Goal: Use online tool/utility: Use online tool/utility

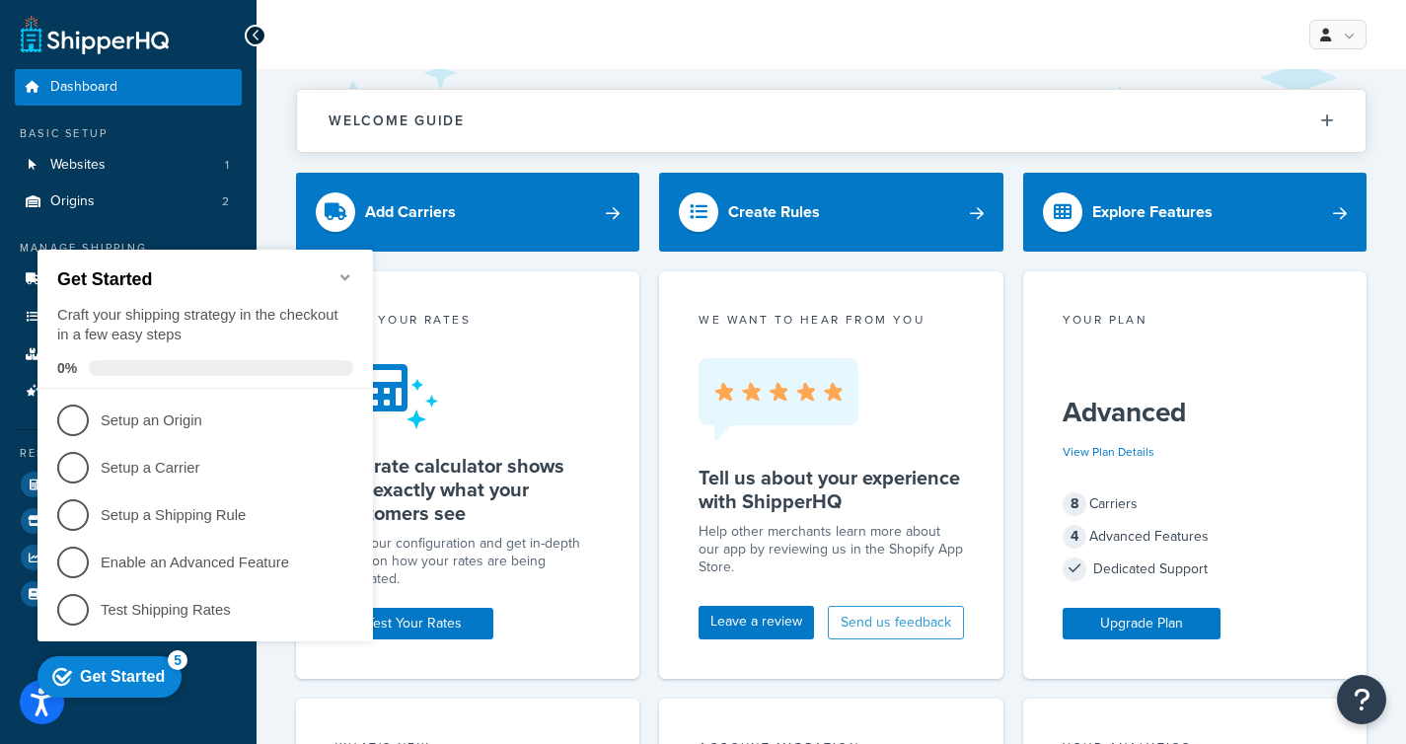
click at [346, 269] on icon "Minimize checklist" at bounding box center [345, 277] width 16 height 16
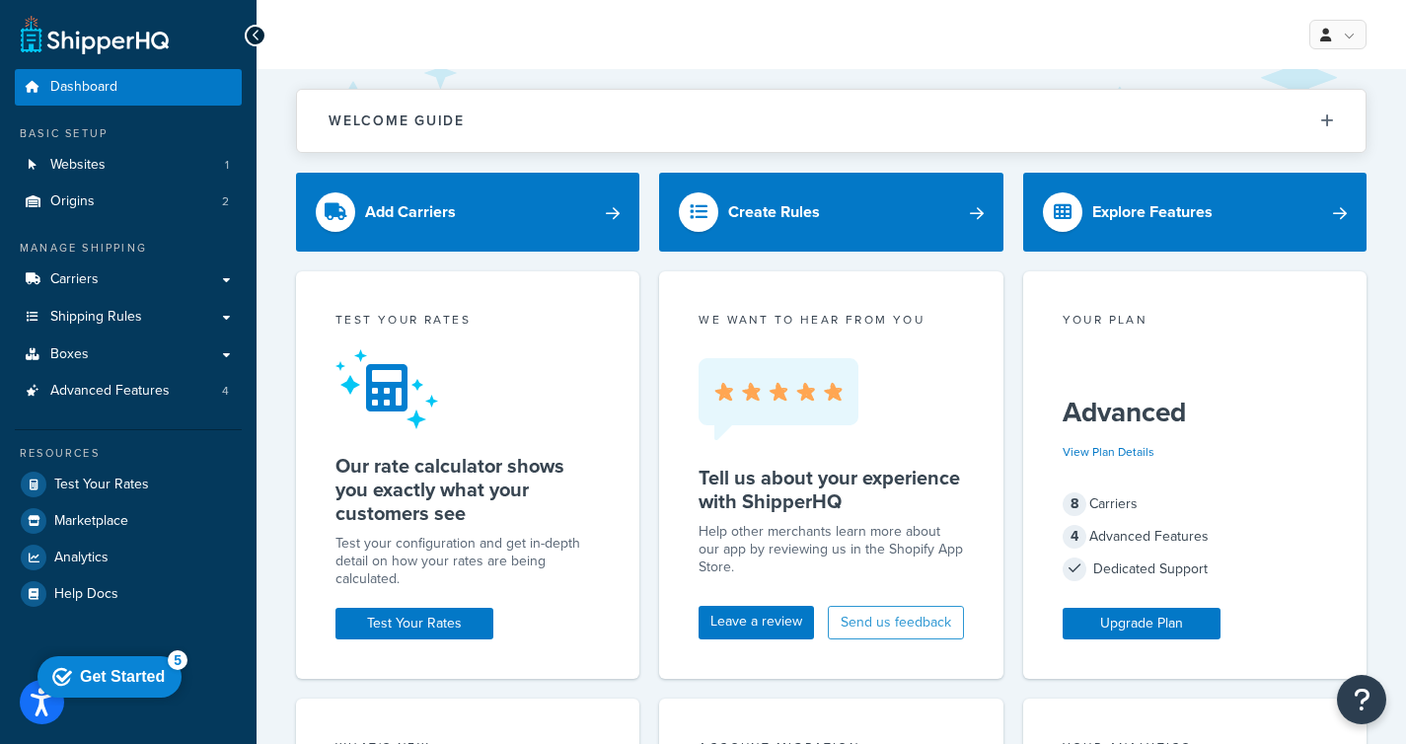
click at [114, 415] on ul "Dashboard Basic Setup Websites 1 Origins 2 Manage Shipping Carriers Carriers Al…" at bounding box center [128, 340] width 227 height 542
click at [132, 405] on link "Advanced Features 4" at bounding box center [128, 391] width 227 height 36
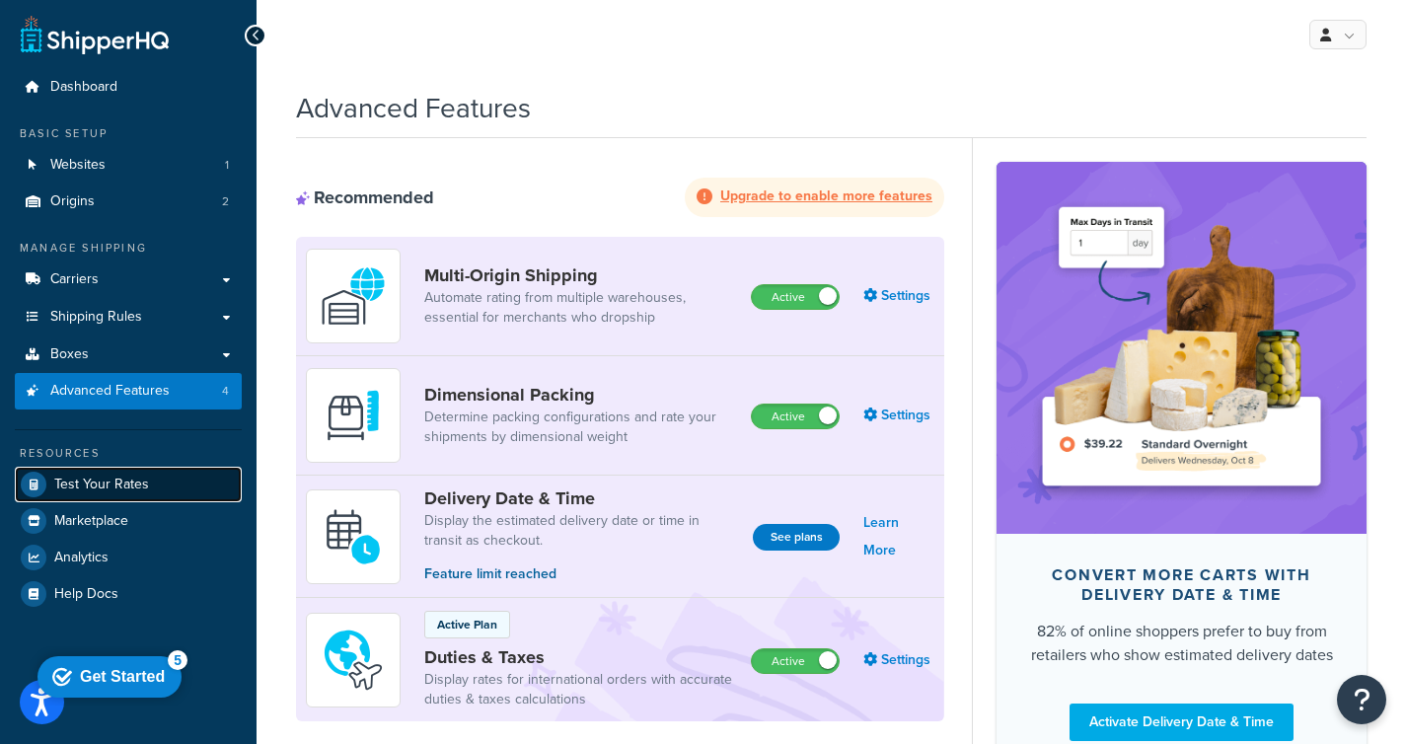
click at [116, 482] on span "Test Your Rates" at bounding box center [101, 484] width 95 height 17
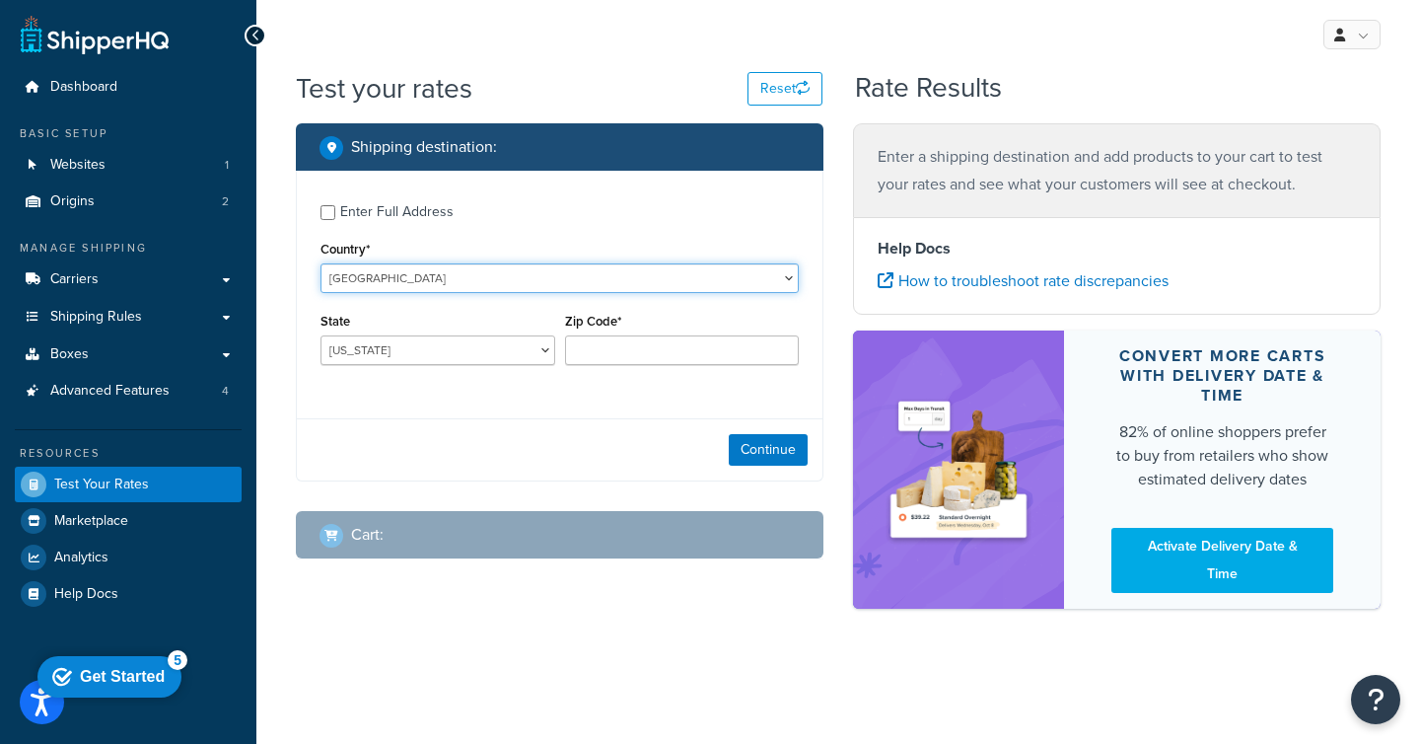
click at [469, 273] on select "[GEOGRAPHIC_DATA] [GEOGRAPHIC_DATA] [GEOGRAPHIC_DATA] [GEOGRAPHIC_DATA] [GEOGRA…" at bounding box center [560, 278] width 478 height 30
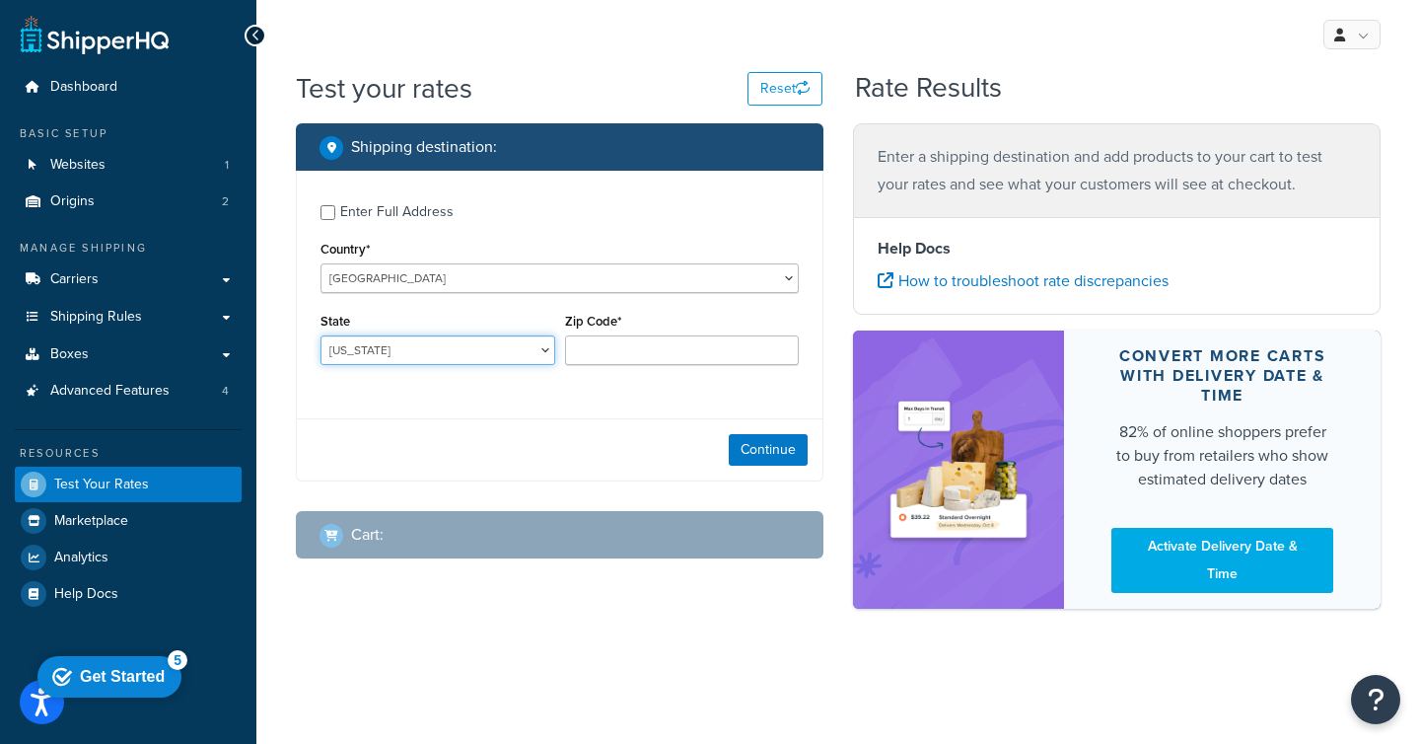
click at [392, 344] on select "[US_STATE] [US_STATE] [US_STATE] [US_STATE] [US_STATE] Armed Forces Americas Ar…" at bounding box center [438, 350] width 235 height 30
select select "[GEOGRAPHIC_DATA]"
click at [321, 335] on select "[US_STATE] [US_STATE] [US_STATE] [US_STATE] [US_STATE] Armed Forces Americas Ar…" at bounding box center [438, 350] width 235 height 30
click at [613, 360] on input "Zip Code*" at bounding box center [682, 350] width 235 height 30
type input "78723"
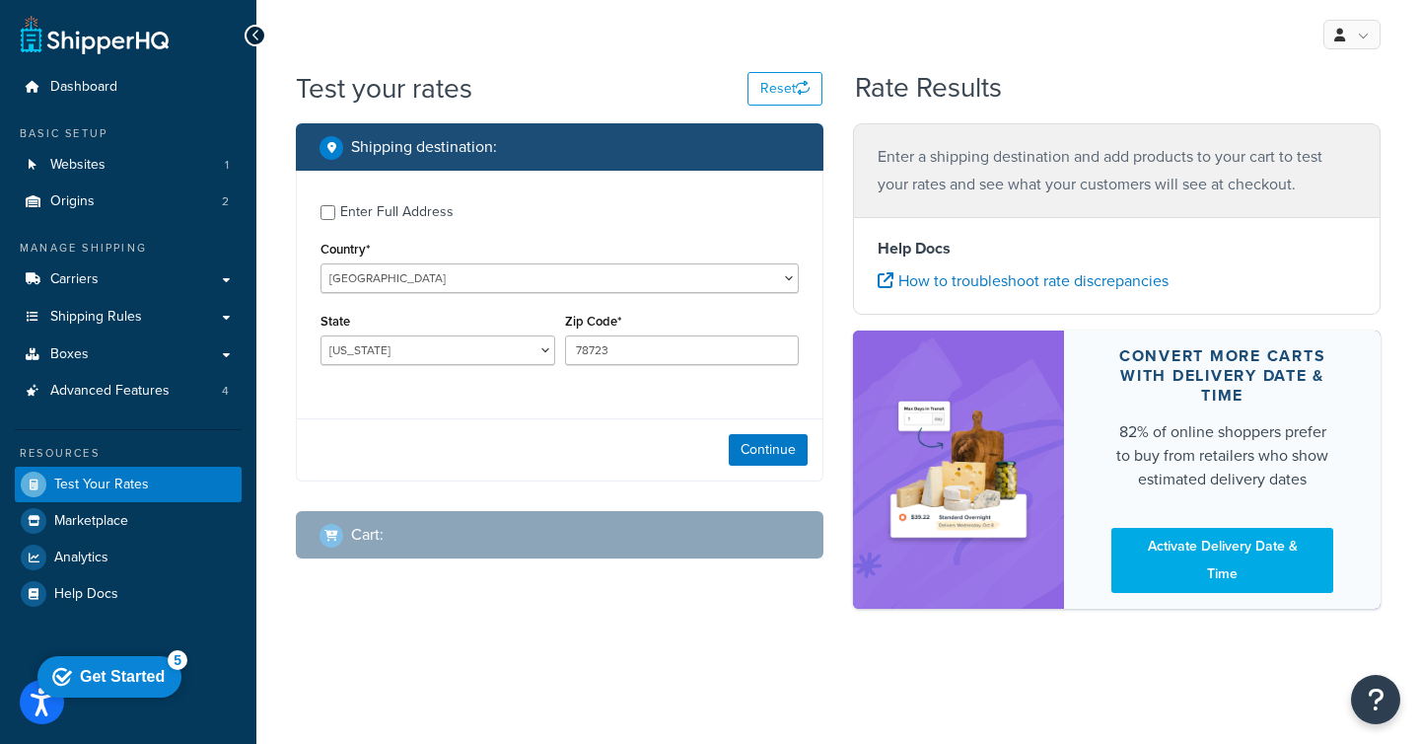
click at [443, 412] on div "Enter Full Address Country* [GEOGRAPHIC_DATA] [GEOGRAPHIC_DATA] [GEOGRAPHIC_DAT…" at bounding box center [560, 326] width 528 height 311
click at [764, 450] on button "Continue" at bounding box center [768, 450] width 79 height 32
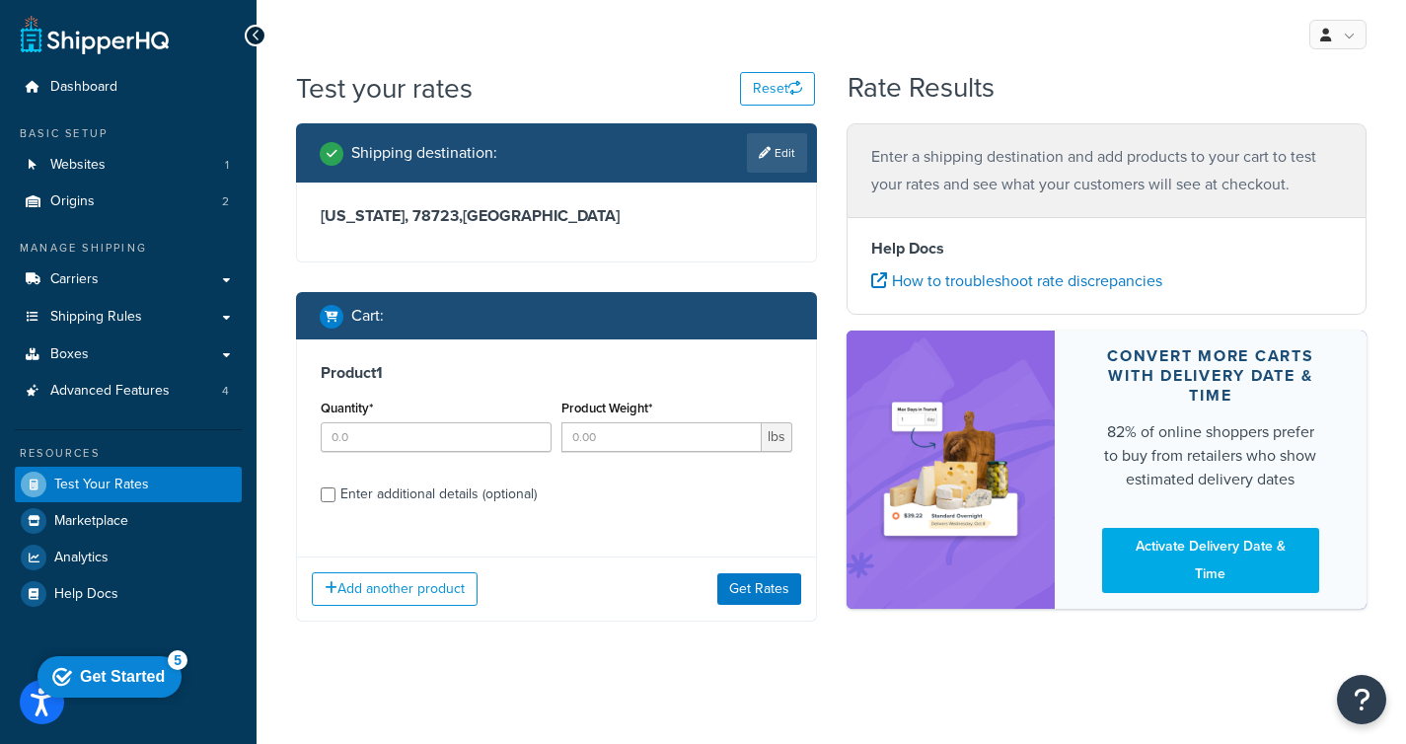
drag, startPoint x: 420, startPoint y: 459, endPoint x: 424, endPoint y: 442, distance: 17.2
click at [420, 458] on div "Quantity*" at bounding box center [436, 431] width 241 height 72
click at [425, 438] on input "Quantity*" at bounding box center [436, 437] width 231 height 30
type input "1"
click at [625, 417] on div "Product Weight* lbs" at bounding box center [676, 423] width 231 height 57
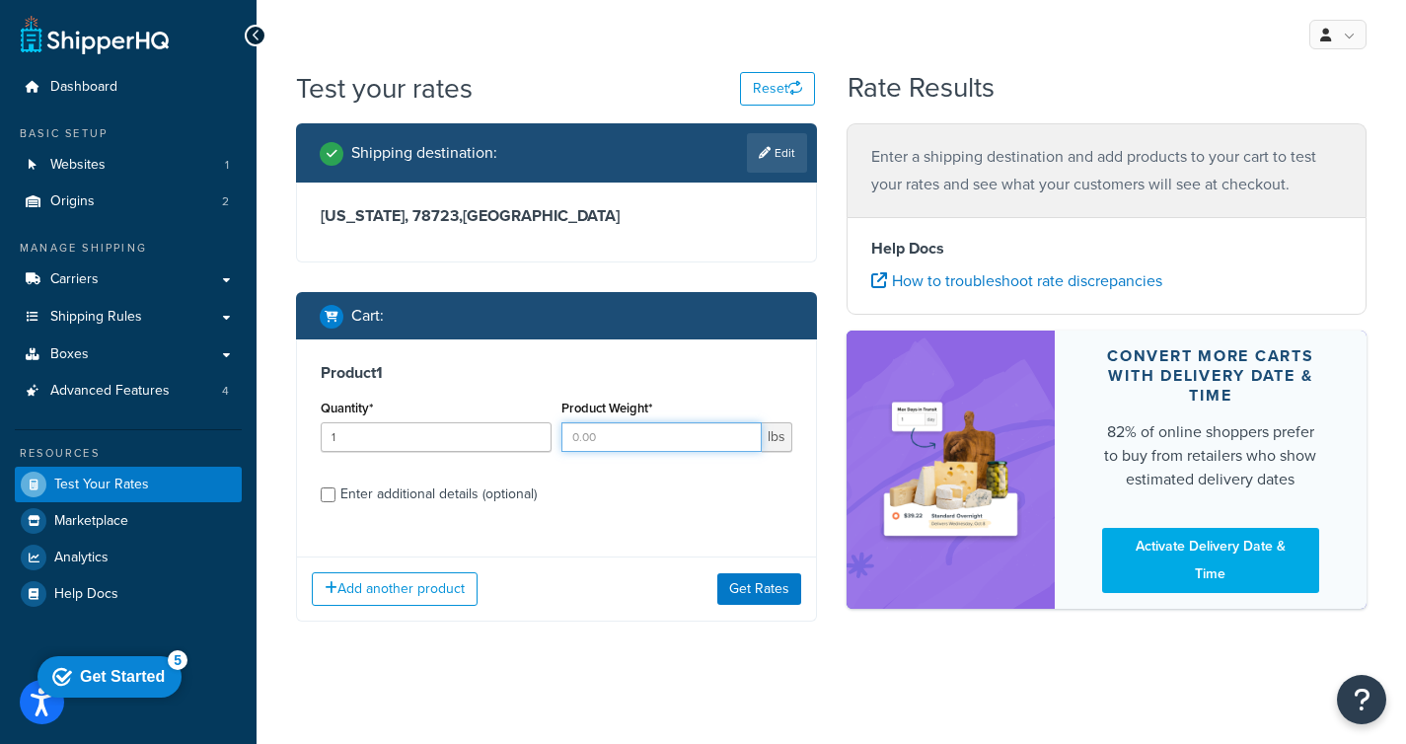
click at [626, 426] on input "Product Weight*" at bounding box center [661, 437] width 200 height 30
type input "2"
click at [777, 582] on button "Get Rates" at bounding box center [759, 589] width 84 height 32
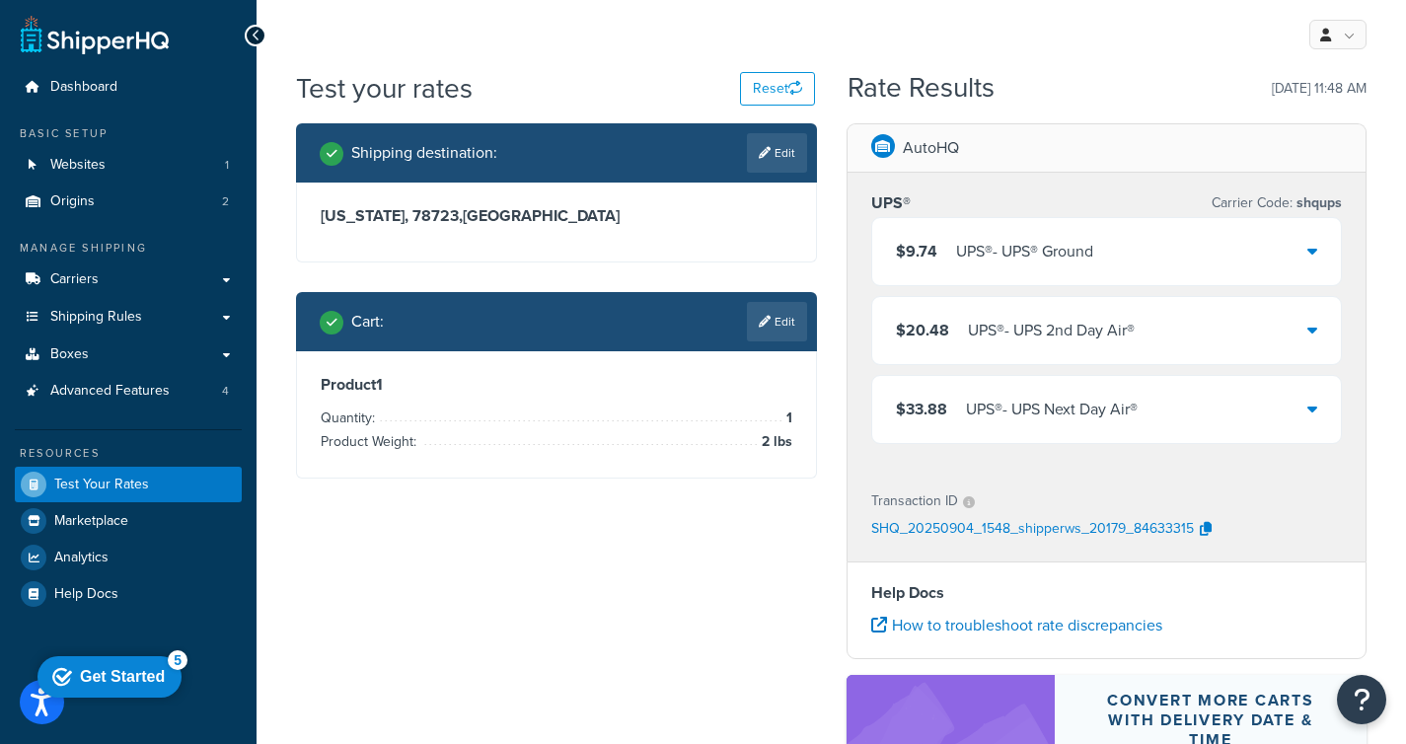
click at [1064, 409] on div "UPS® - UPS Next Day Air®" at bounding box center [1052, 410] width 172 height 28
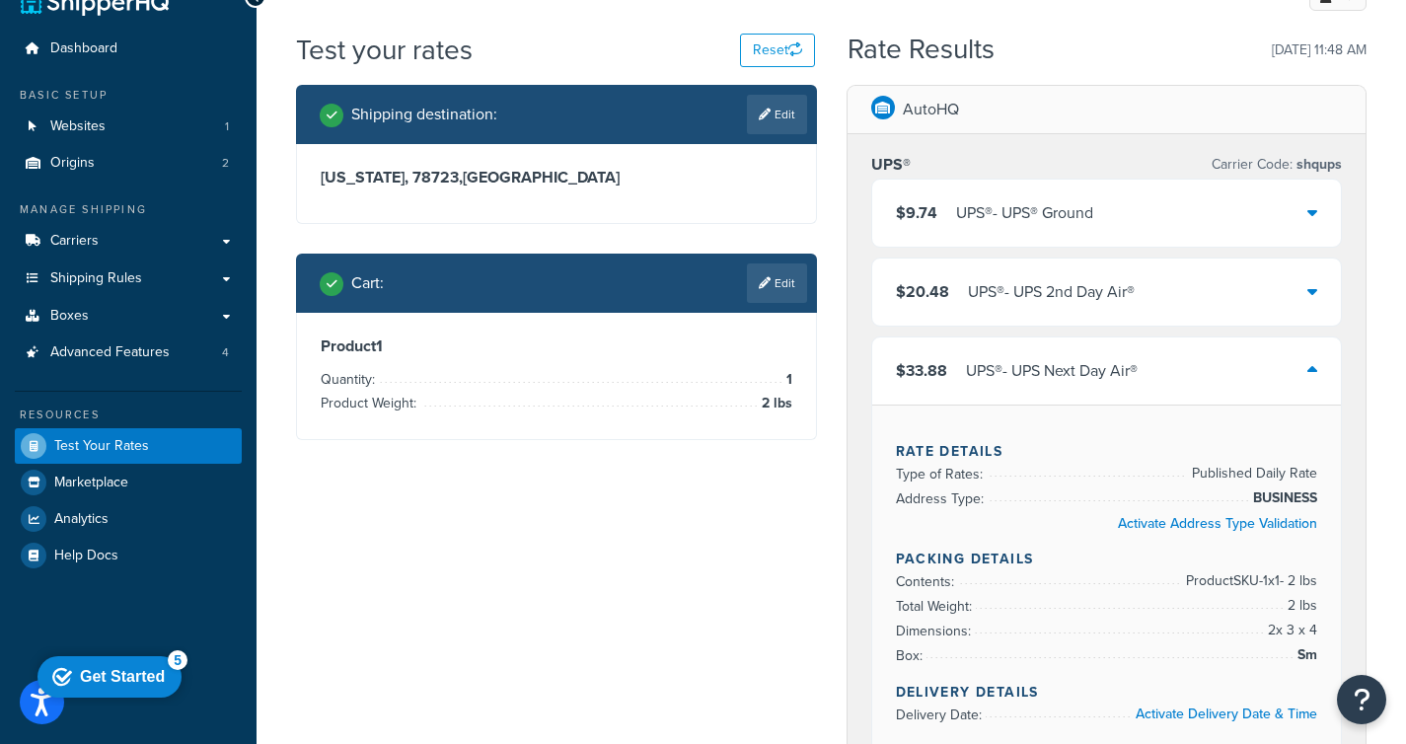
scroll to position [91, 0]
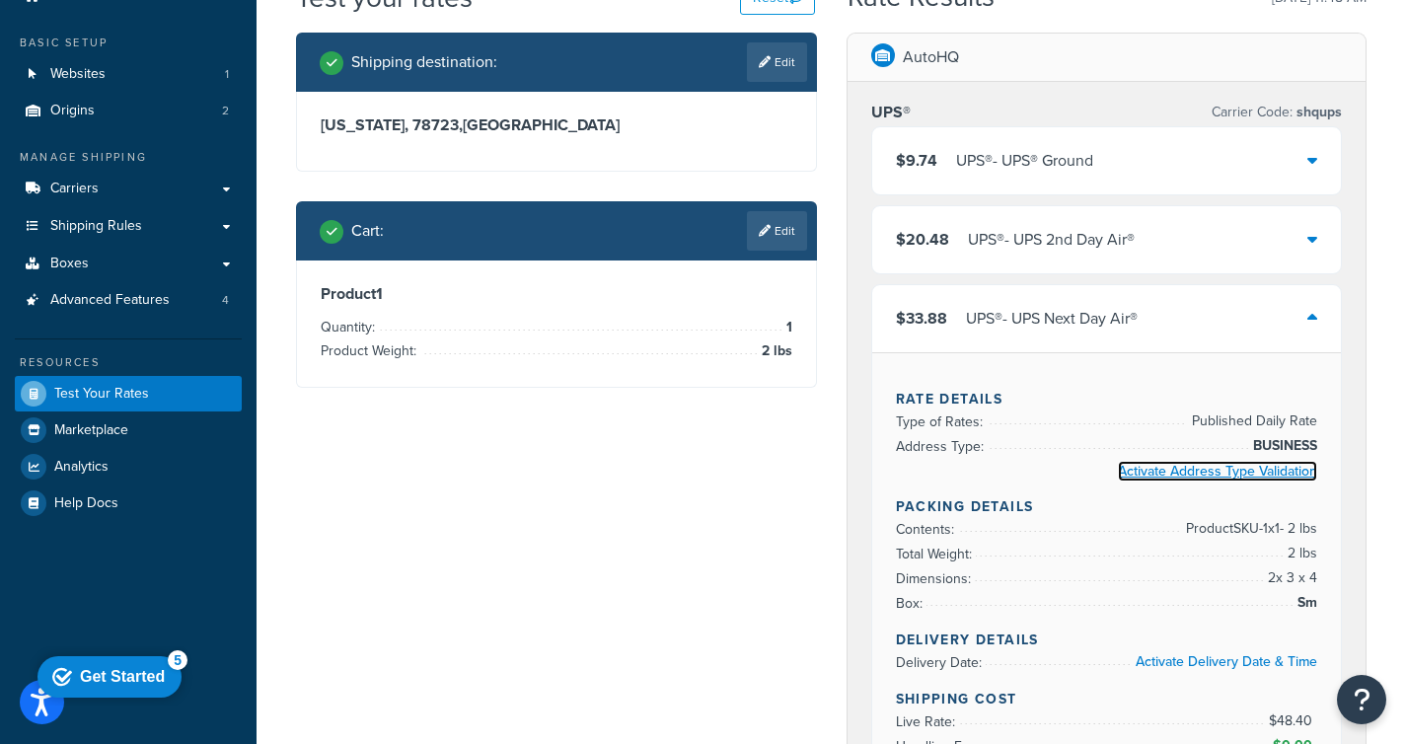
click at [1170, 469] on link "Activate Address Type Validation" at bounding box center [1217, 471] width 199 height 21
click at [1075, 157] on div "UPS® - UPS® Ground" at bounding box center [1024, 161] width 137 height 28
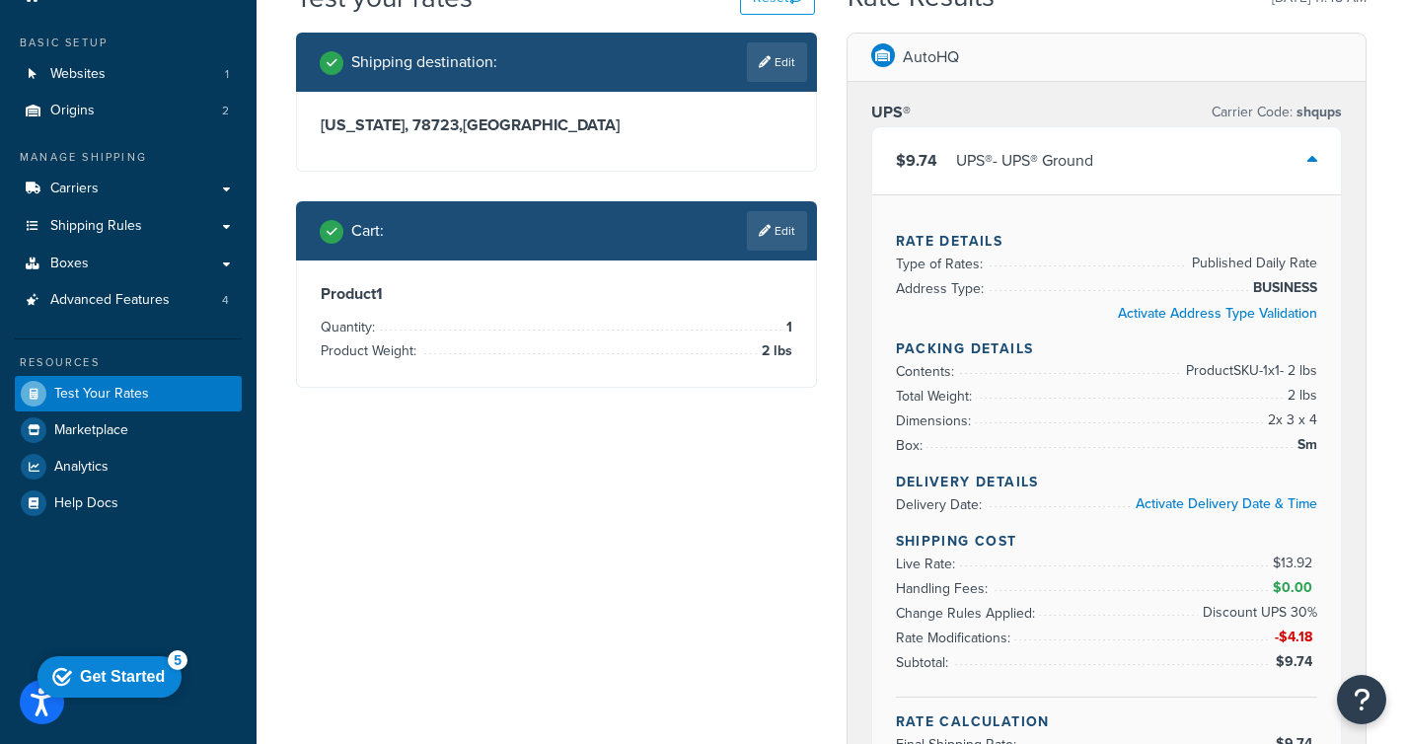
click at [1075, 157] on div "UPS® - UPS® Ground" at bounding box center [1024, 161] width 137 height 28
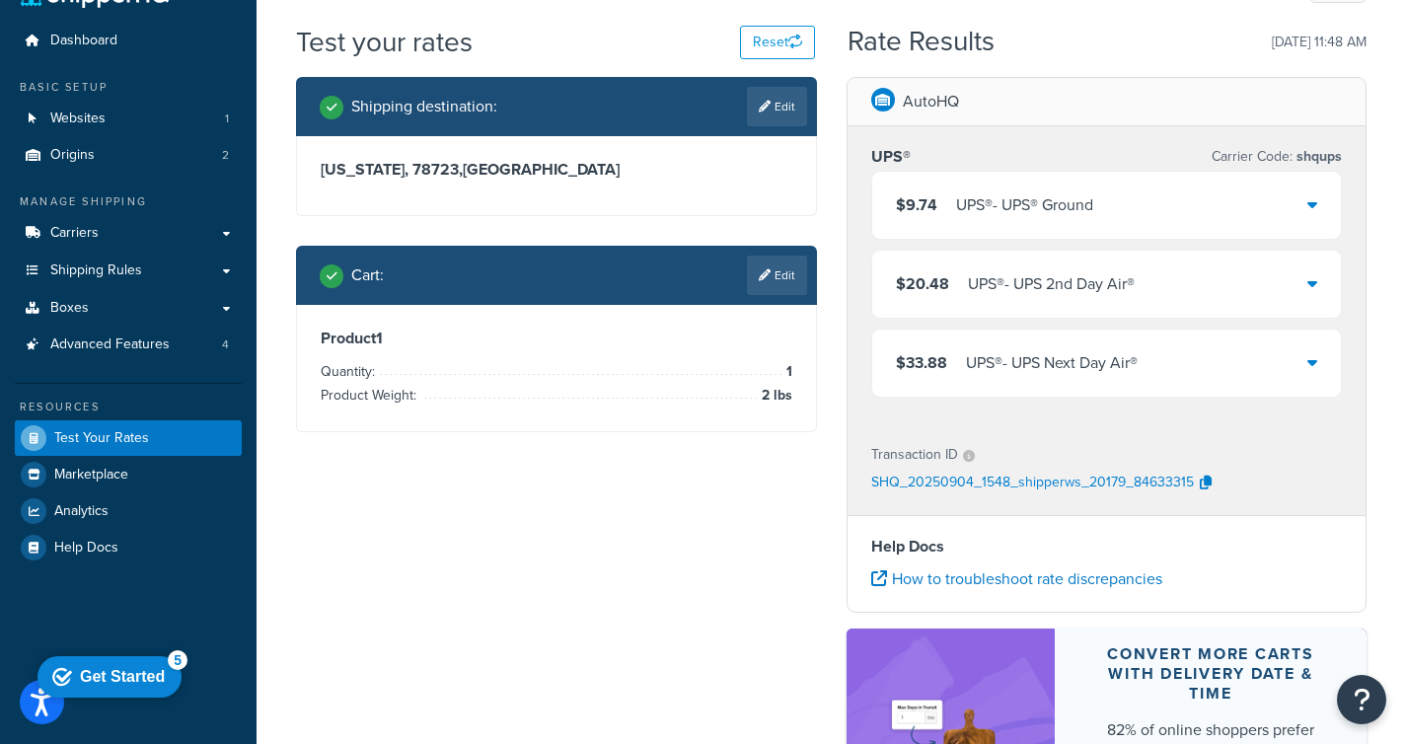
scroll to position [0, 0]
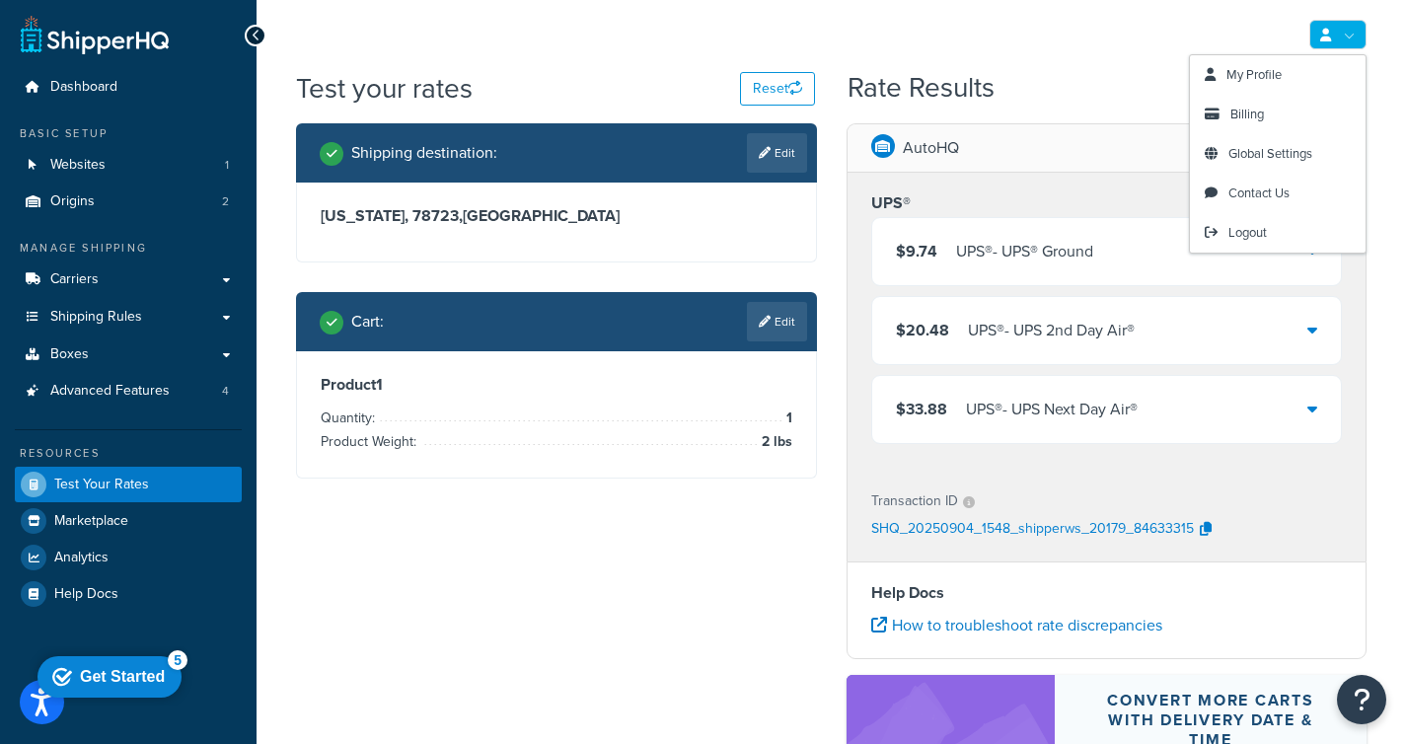
click at [1334, 31] on link at bounding box center [1337, 35] width 57 height 30
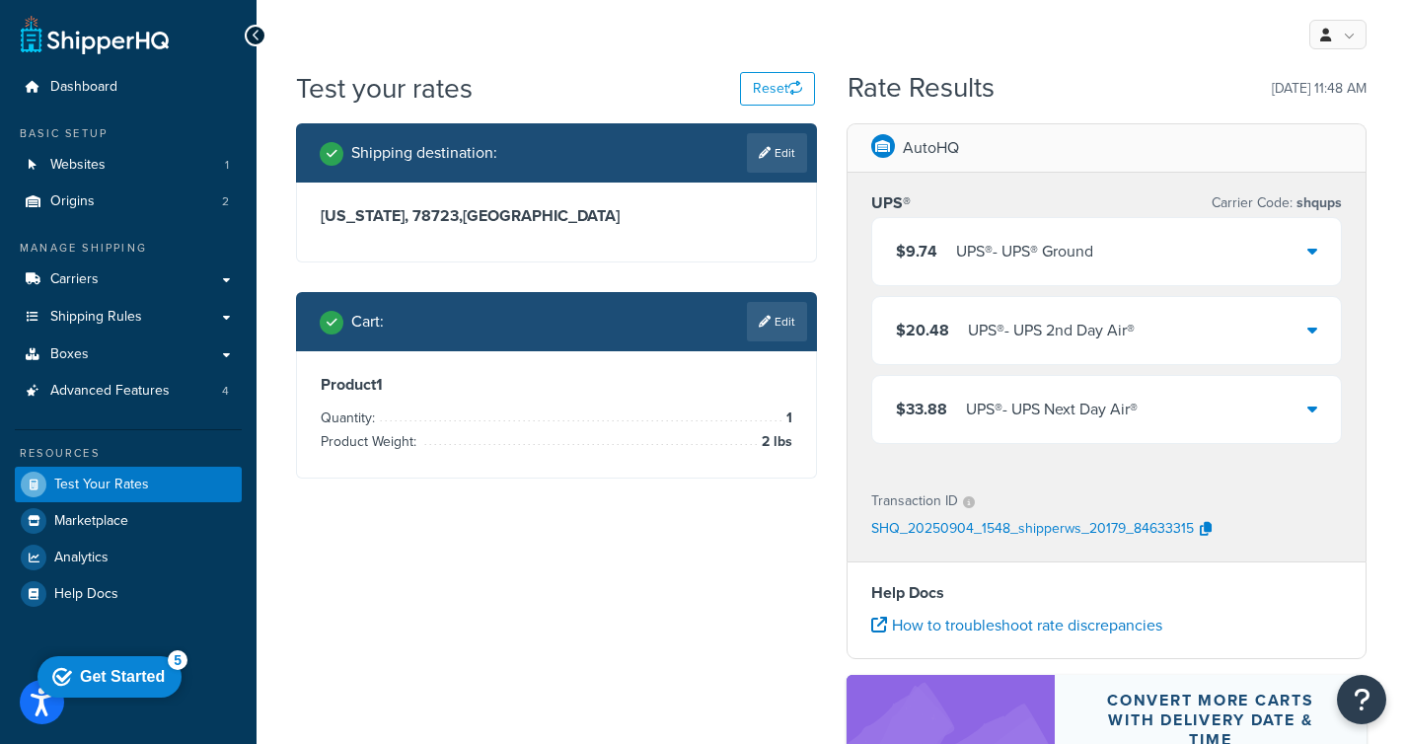
click at [993, 566] on div "Help Docs How to troubleshoot rate discrepancies" at bounding box center [1106, 610] width 521 height 98
drag, startPoint x: 1187, startPoint y: 37, endPoint x: 1303, endPoint y: 39, distance: 116.4
click at [1195, 37] on div "My Profile Billing Global Settings Contact Us Logout" at bounding box center [830, 34] width 1149 height 69
click at [39, 90] on icon at bounding box center [33, 87] width 20 height 12
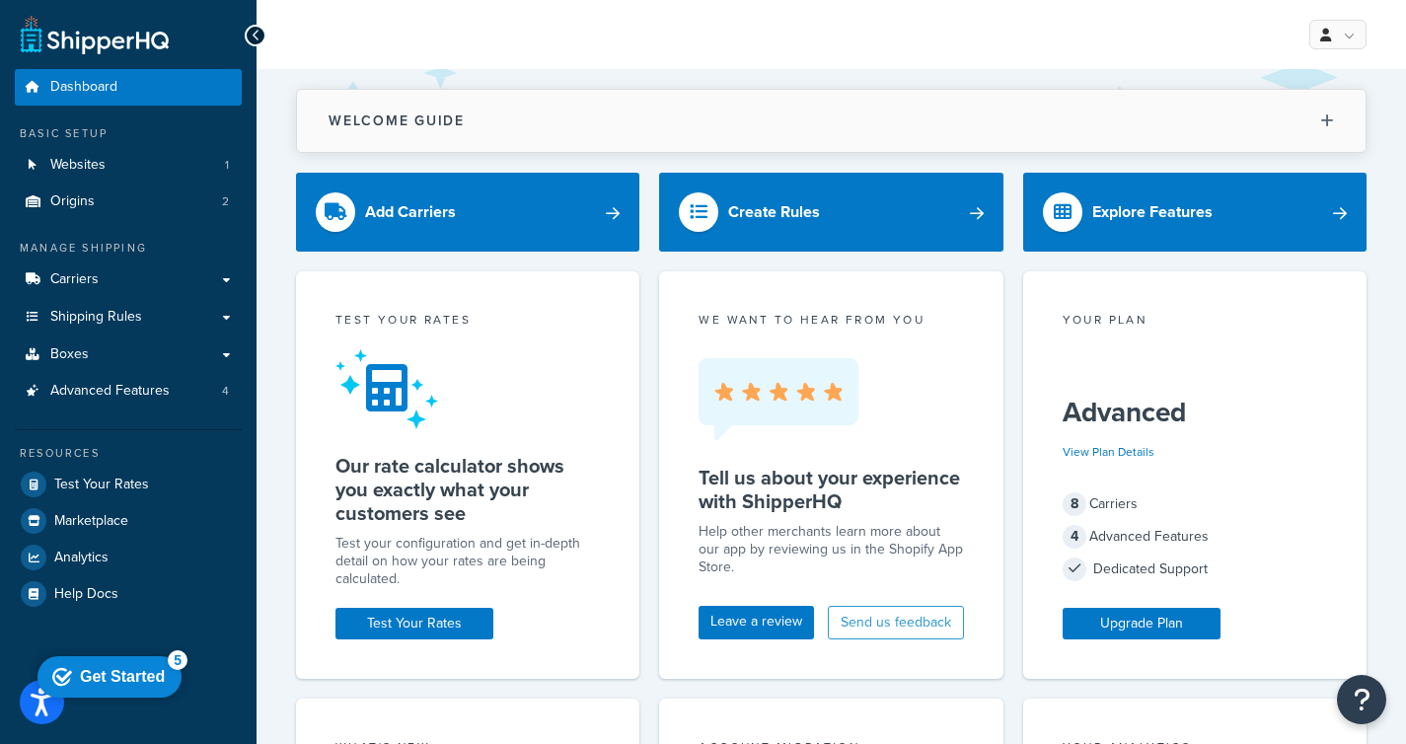
click at [483, 110] on button "Welcome Guide" at bounding box center [831, 121] width 1068 height 62
